Goal: Task Accomplishment & Management: Manage account settings

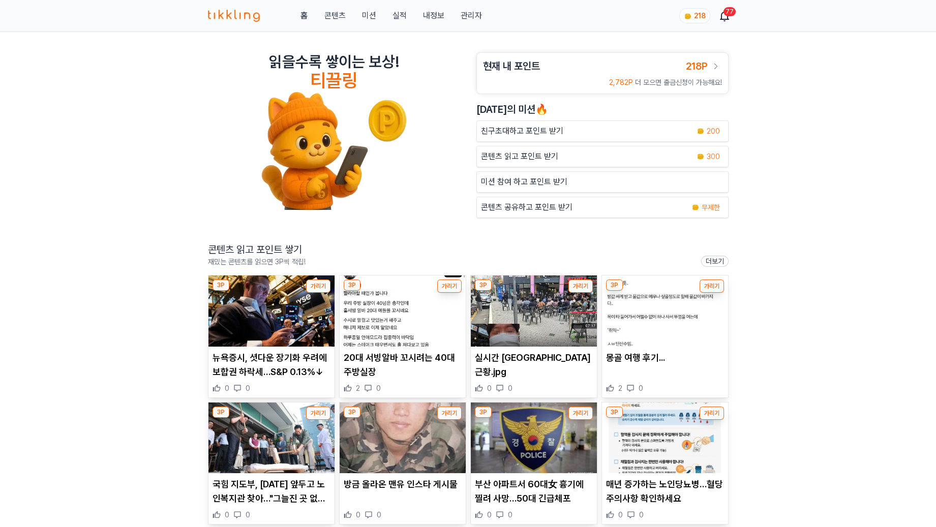
click at [472, 14] on link "관리자" at bounding box center [470, 16] width 21 height 12
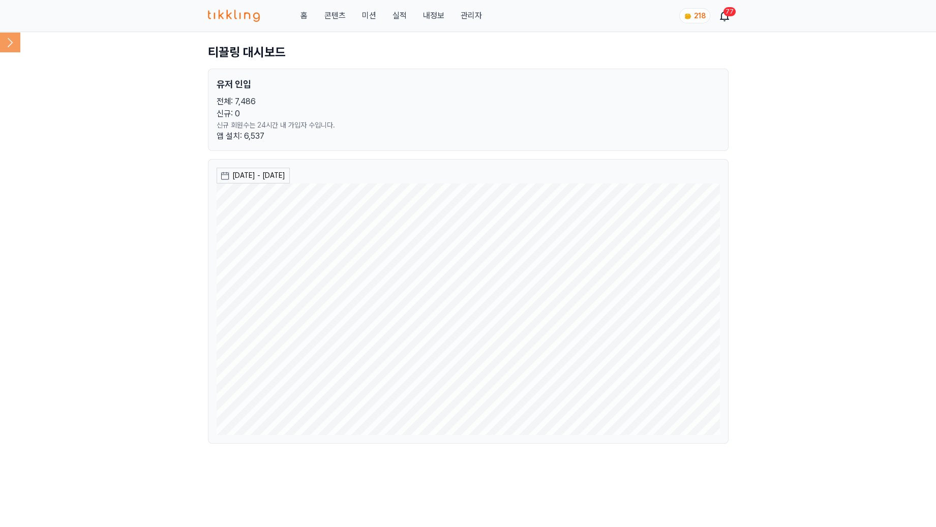
click at [14, 43] on icon at bounding box center [10, 42] width 20 height 20
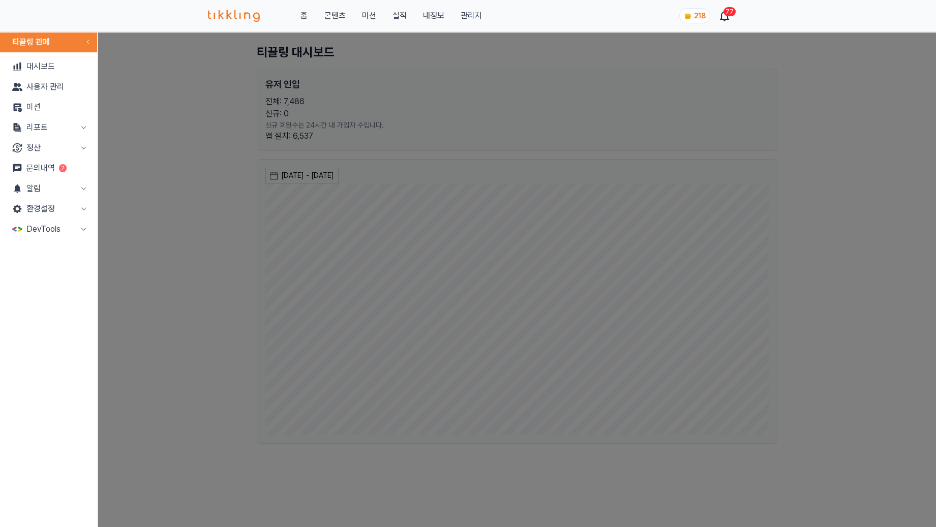
click at [65, 163] on link "문의내역 2" at bounding box center [48, 168] width 89 height 20
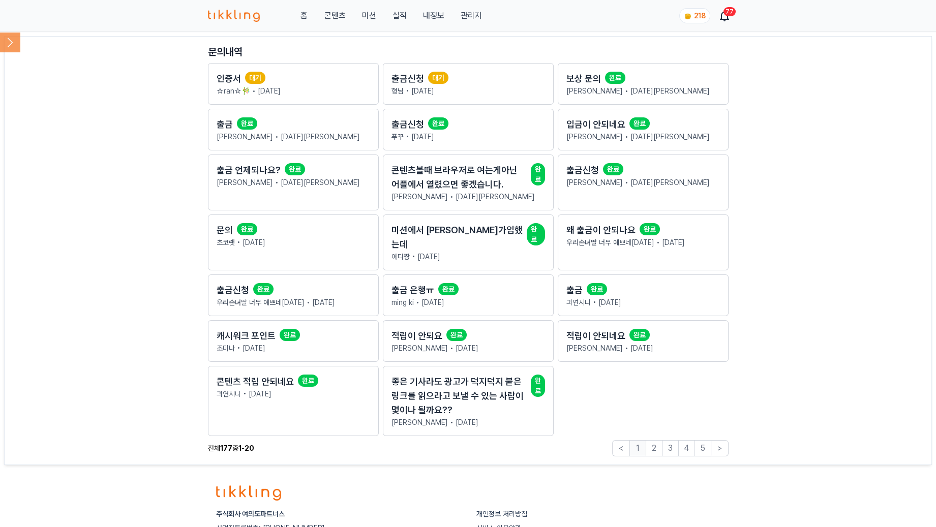
click at [5, 46] on icon at bounding box center [10, 42] width 20 height 20
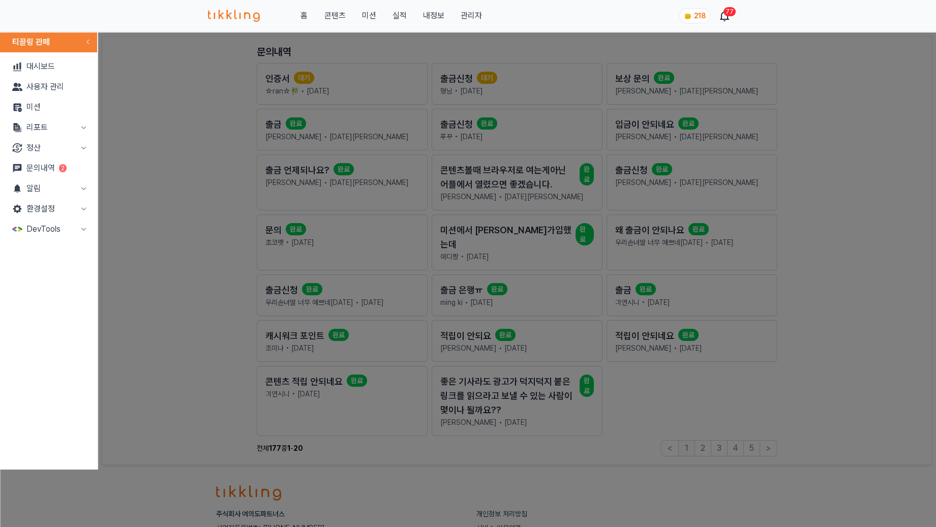
click at [52, 148] on button "정산" at bounding box center [48, 148] width 89 height 20
click at [50, 167] on link "출금신청" at bounding box center [48, 168] width 89 height 20
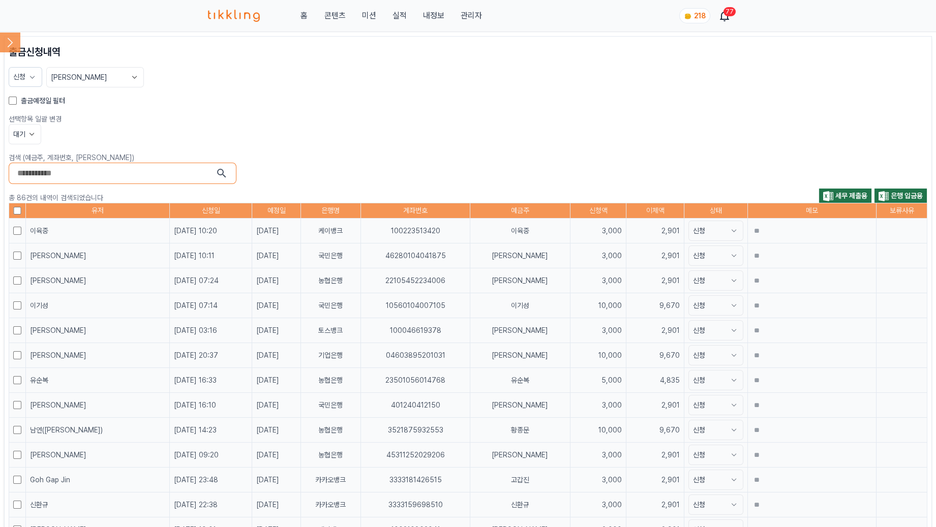
click at [406, 163] on section "검색 (예금주, 계좌번호, [PERSON_NAME])" at bounding box center [468, 168] width 918 height 32
click at [34, 132] on icon at bounding box center [32, 134] width 10 height 10
click at [34, 129] on icon at bounding box center [32, 134] width 10 height 10
click at [34, 102] on label "출금예정일 필터" at bounding box center [43, 101] width 44 height 10
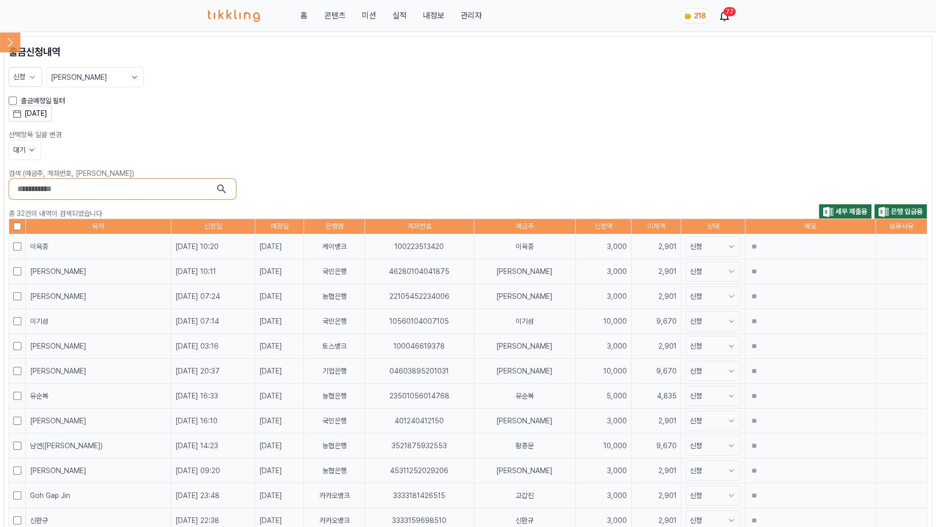
click at [41, 110] on div "[DATE]" at bounding box center [35, 113] width 23 height 11
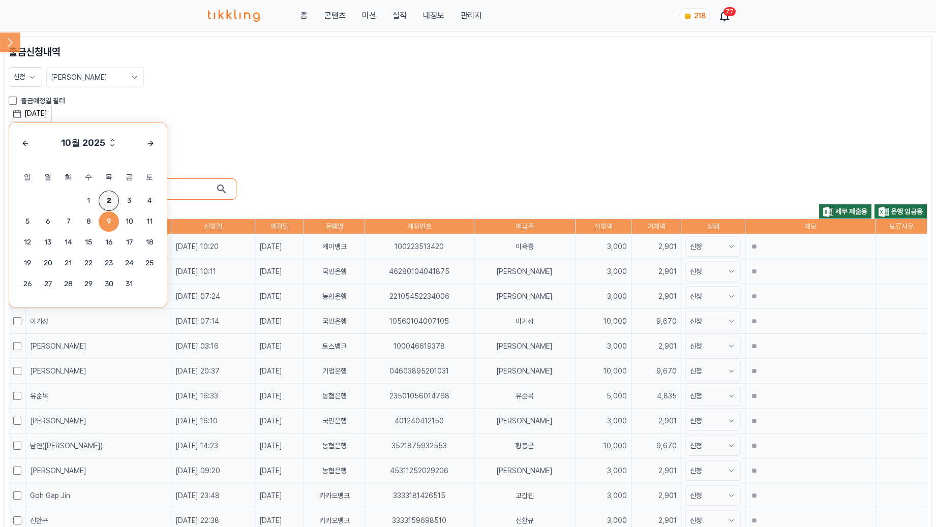
click at [110, 200] on span "2" at bounding box center [109, 201] width 20 height 20
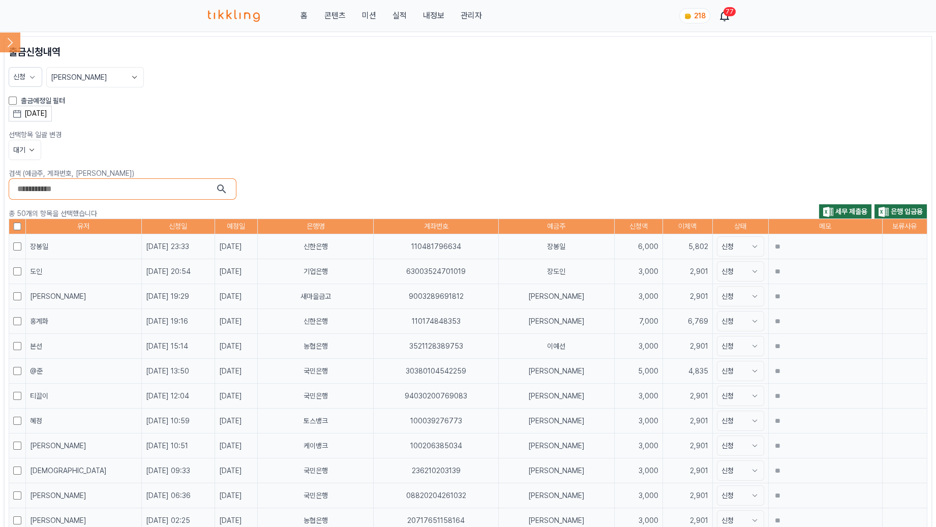
click at [21, 141] on button "대기" at bounding box center [25, 150] width 33 height 20
click at [25, 186] on button "대기" at bounding box center [25, 188] width 32 height 18
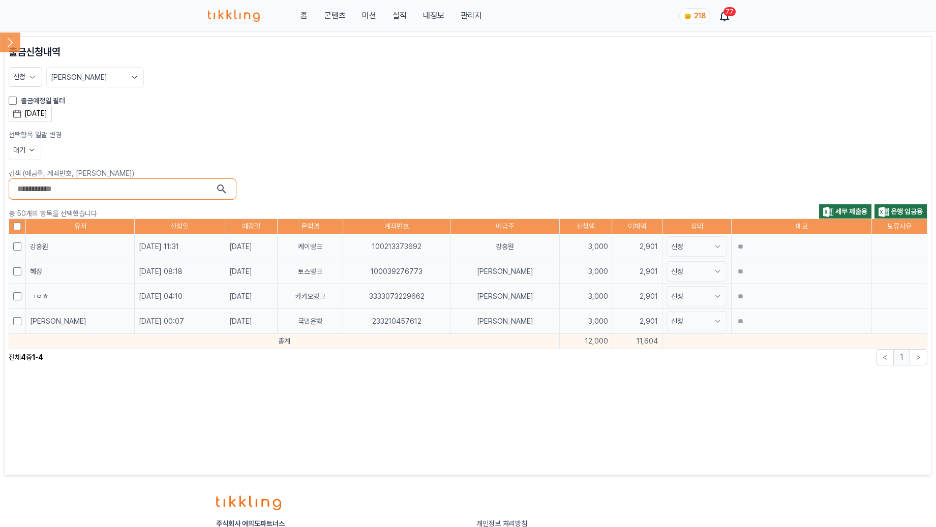
click at [12, 144] on button "대기" at bounding box center [25, 150] width 33 height 20
click at [31, 150] on icon at bounding box center [32, 150] width 10 height 10
click at [32, 150] on icon at bounding box center [32, 150] width 10 height 10
click at [26, 188] on button "대기" at bounding box center [25, 188] width 32 height 18
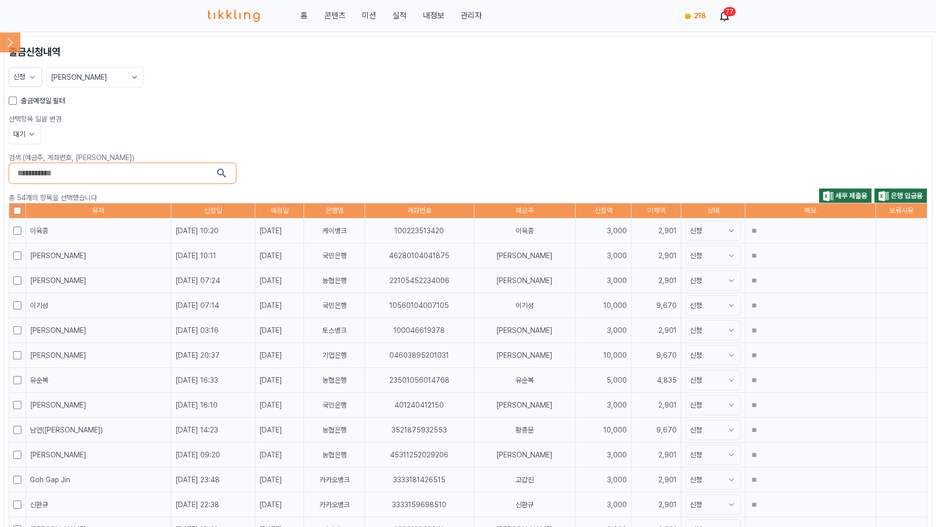
click at [29, 137] on icon at bounding box center [32, 134] width 10 height 10
click at [26, 173] on button "대기" at bounding box center [25, 172] width 32 height 18
click at [18, 76] on span "신청" at bounding box center [19, 77] width 12 height 8
click at [46, 170] on button "적용" at bounding box center [57, 173] width 88 height 18
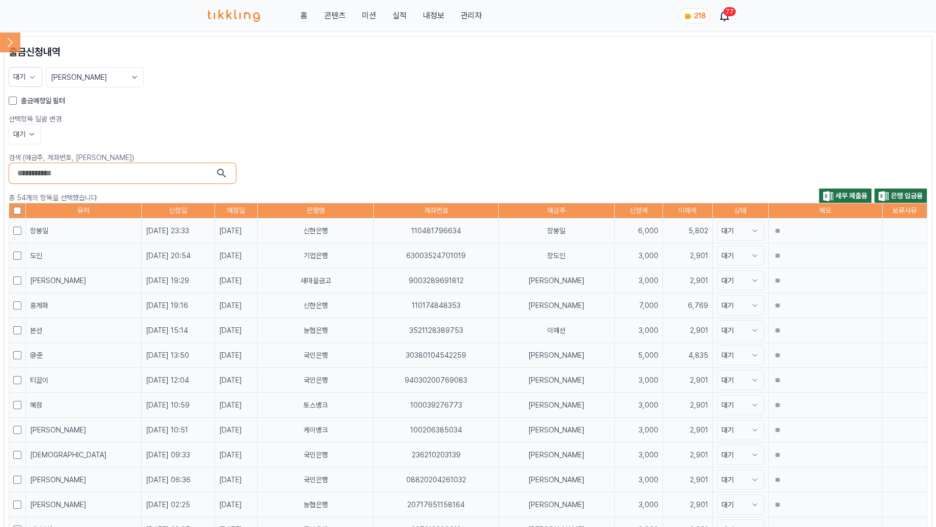
click at [589, 71] on section "대기 [PERSON_NAME]" at bounding box center [468, 77] width 918 height 20
click at [847, 194] on span "세무 제출용" at bounding box center [851, 196] width 32 height 8
click at [906, 196] on span "은행 입금용" at bounding box center [906, 196] width 32 height 8
click at [20, 19] on header "홈 콘텐츠 미션 실적 내정보 관리자 218 77" at bounding box center [468, 16] width 936 height 32
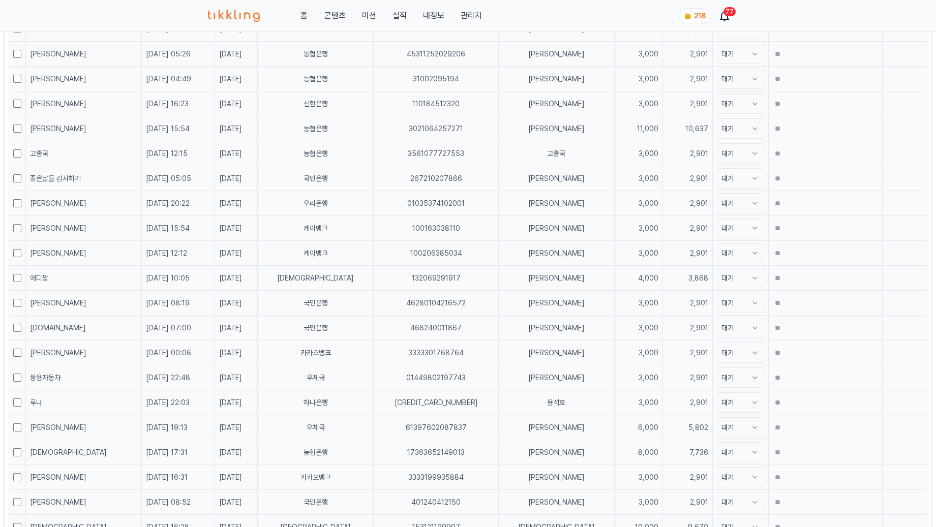
scroll to position [1194, 0]
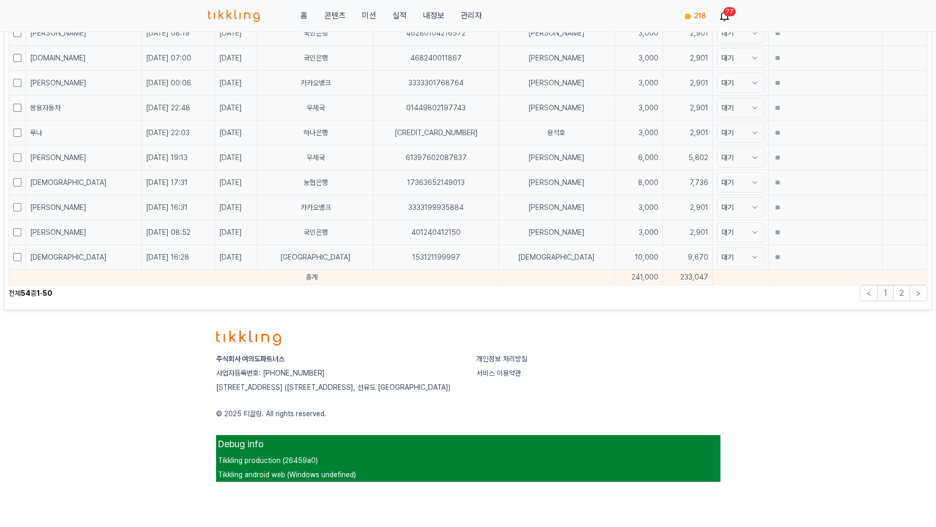
click at [87, 423] on footer "주식회사 여의도파트너스 사업자등록번호: [PHONE_NUMBER] [STREET_ADDRESS] 개인정보 처리방침 서비스 이용약관 © 2025…" at bounding box center [468, 402] width 936 height 176
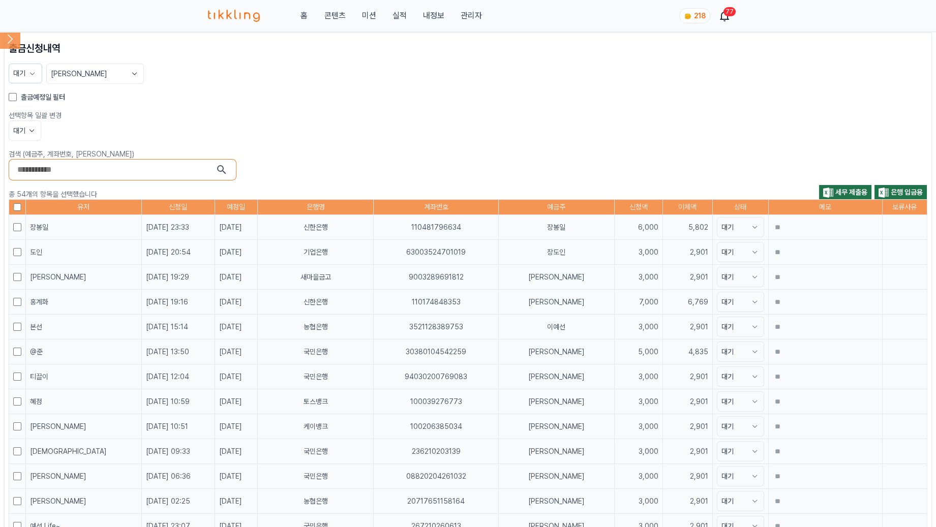
scroll to position [0, 0]
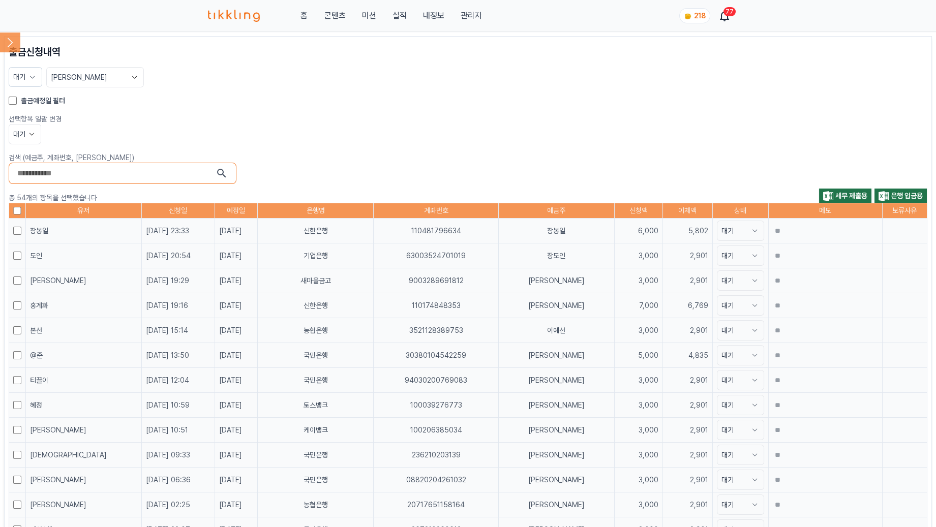
click at [32, 129] on icon at bounding box center [32, 134] width 10 height 10
click at [25, 188] on button "완료" at bounding box center [25, 190] width 32 height 18
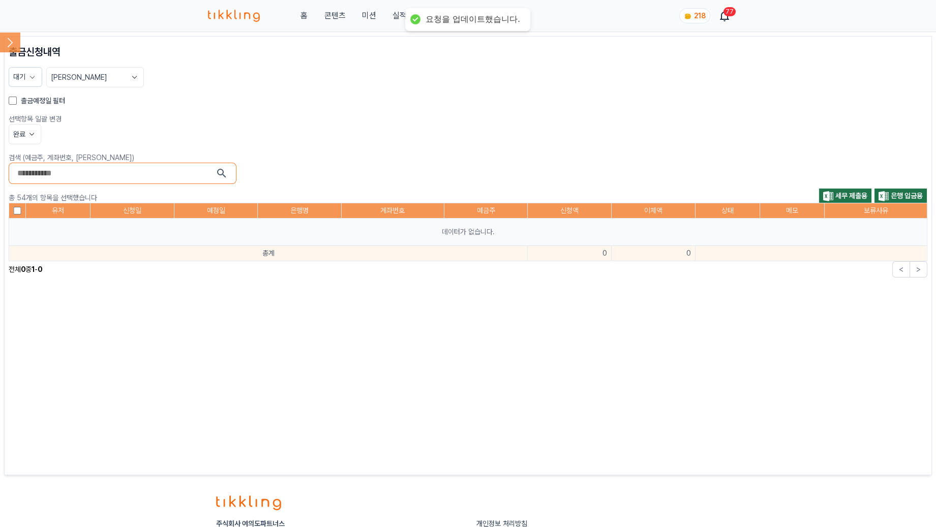
click at [347, 73] on section "대기 [PERSON_NAME]" at bounding box center [468, 77] width 918 height 20
click at [40, 81] on button "대기" at bounding box center [26, 77] width 34 height 20
click at [34, 76] on icon at bounding box center [32, 77] width 10 height 10
click at [34, 76] on icon at bounding box center [32, 77] width 5 height 3
click at [30, 117] on label "신청" at bounding box center [31, 118] width 12 height 10
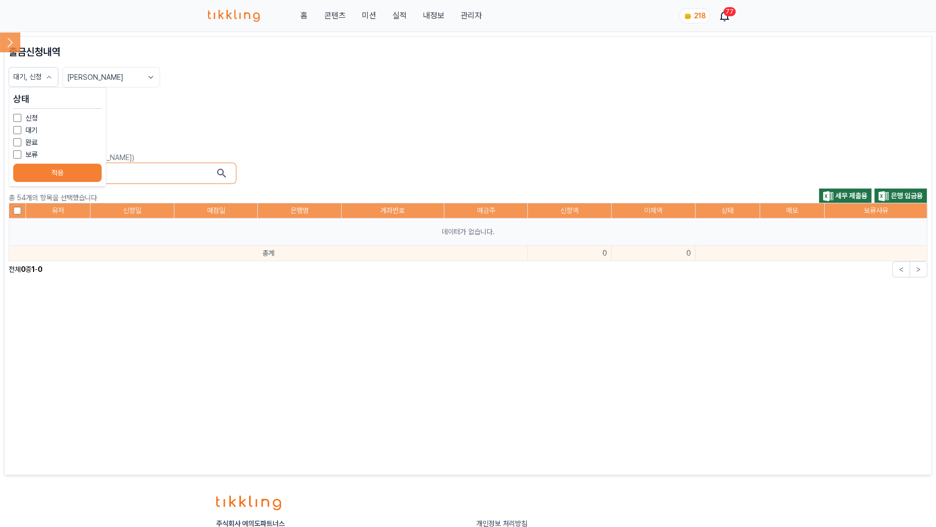
click at [22, 149] on div "보류" at bounding box center [57, 154] width 88 height 10
click at [71, 167] on button "적용" at bounding box center [57, 173] width 88 height 18
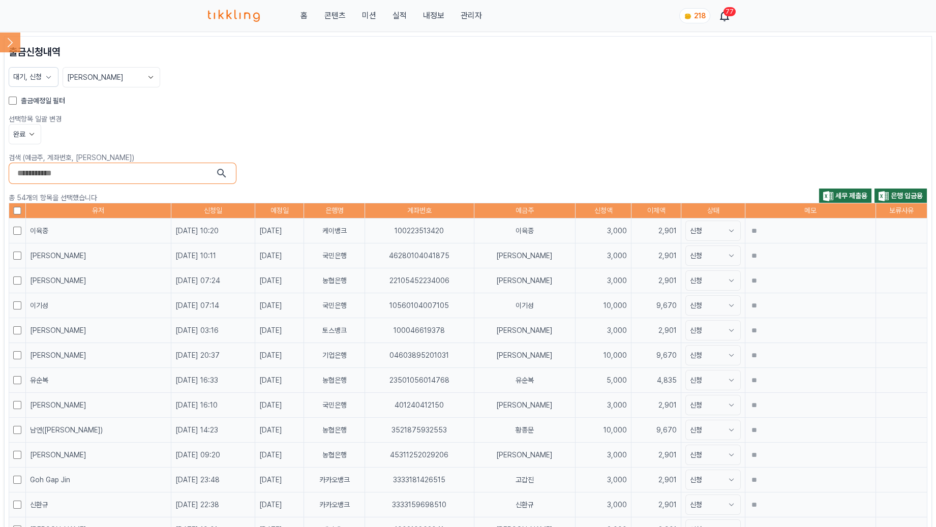
click at [36, 100] on label "출금예정일 필터" at bounding box center [43, 101] width 44 height 10
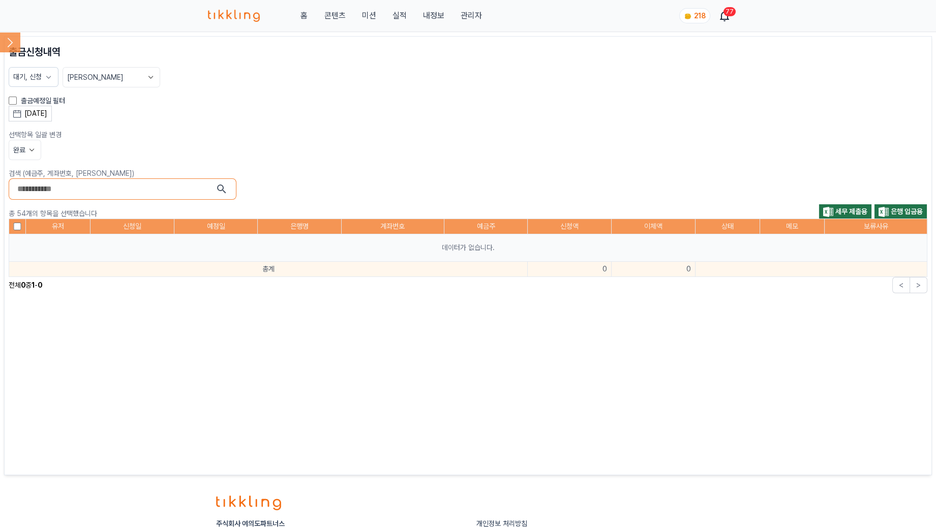
click at [47, 113] on div "[DATE]" at bounding box center [35, 113] width 23 height 11
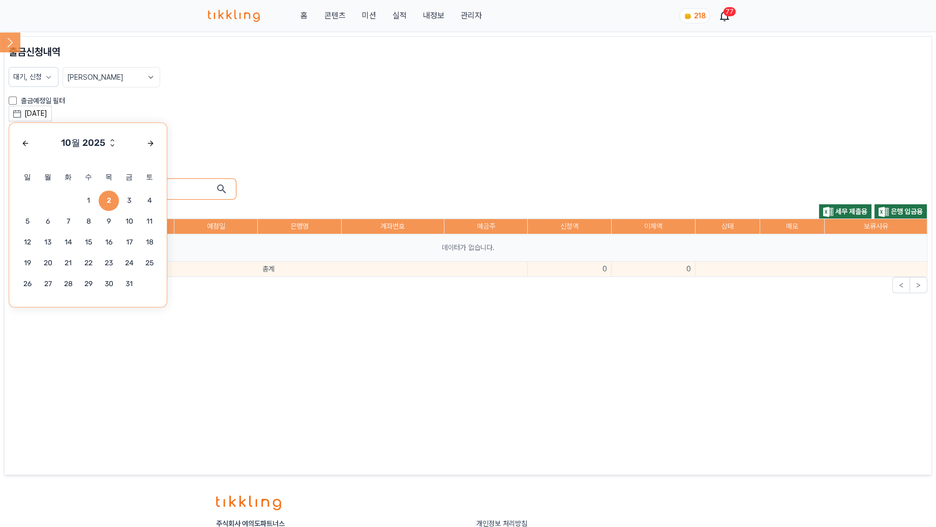
click at [114, 197] on span "2" at bounding box center [109, 201] width 20 height 20
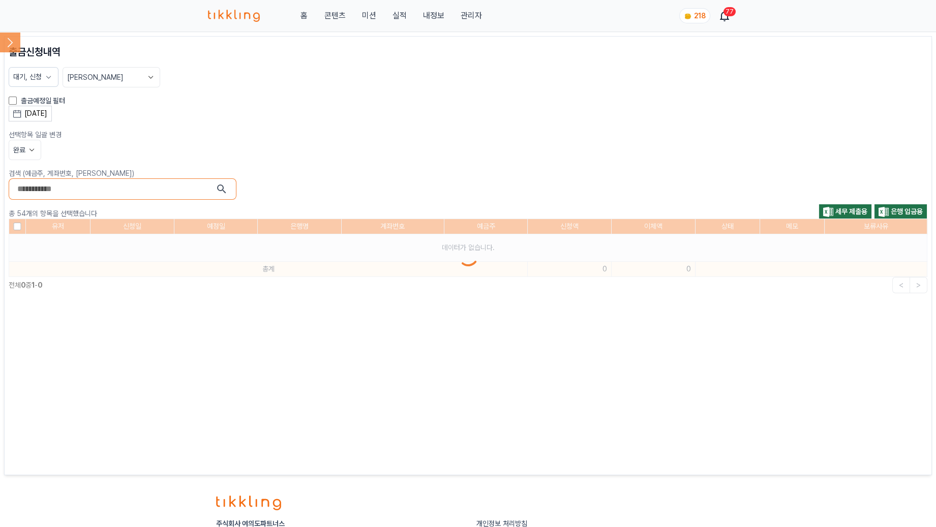
click at [360, 136] on p "선택항목 일괄 변경" at bounding box center [468, 135] width 918 height 10
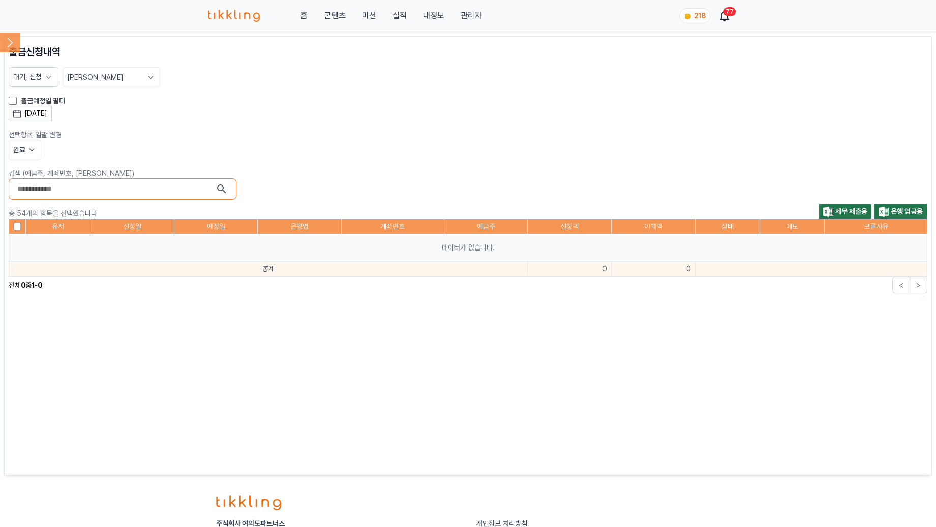
drag, startPoint x: 237, startPoint y: 11, endPoint x: 236, endPoint y: 1, distance: 10.7
click at [237, 10] on img at bounding box center [234, 16] width 52 height 12
